Goal: Find specific page/section: Find specific page/section

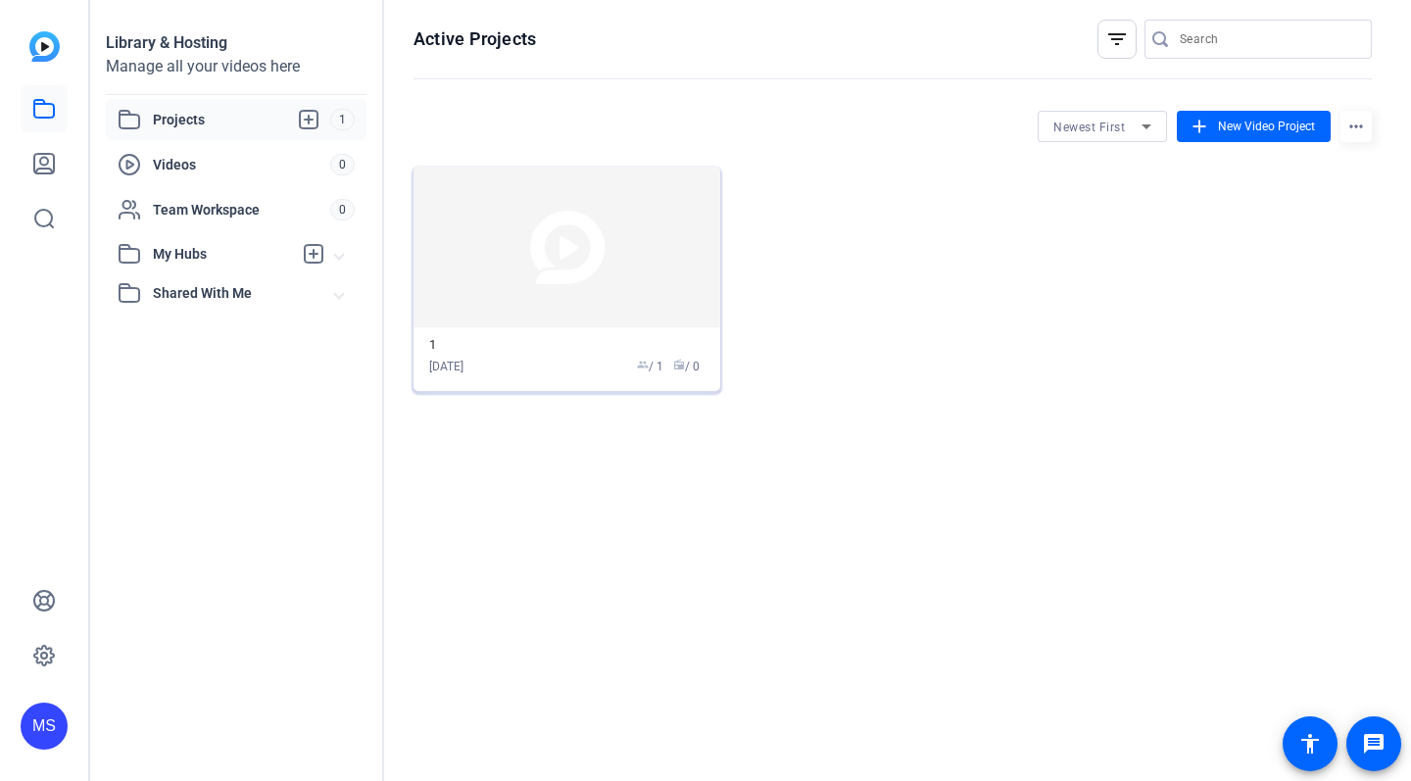
click at [540, 267] on img at bounding box center [567, 247] width 307 height 161
click at [550, 322] on img at bounding box center [567, 247] width 307 height 161
